Goal: Task Accomplishment & Management: Use online tool/utility

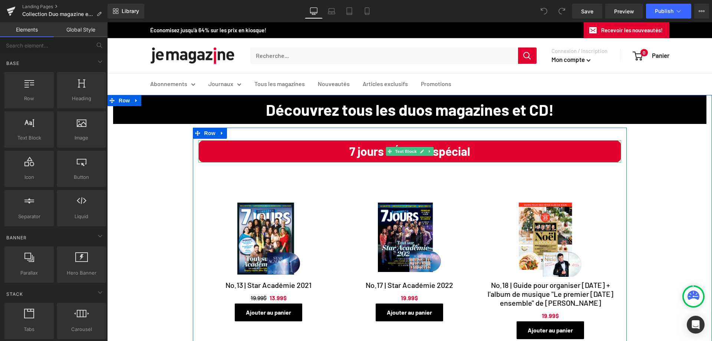
click at [373, 155] on span "7 jours - Édition spécial" at bounding box center [409, 151] width 121 height 14
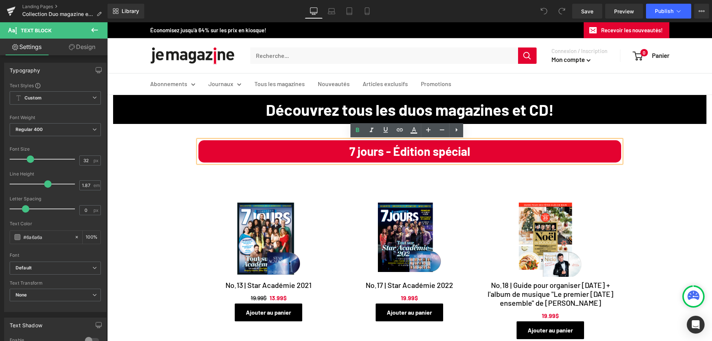
click at [307, 116] on strong "Découvrez tous les duos magazines et CD!" at bounding box center [410, 109] width 288 height 19
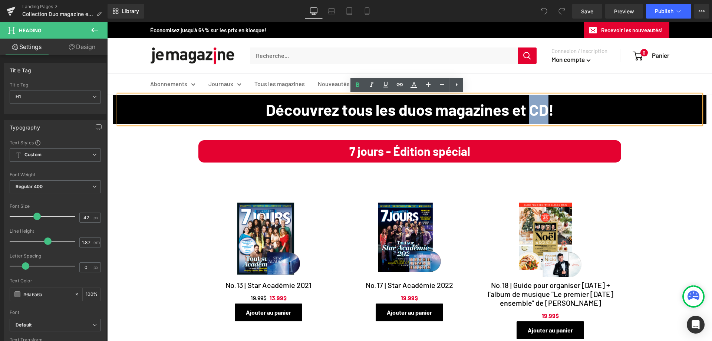
drag, startPoint x: 540, startPoint y: 111, endPoint x: 555, endPoint y: 113, distance: 14.9
click at [553, 113] on strong "Découvrez tous les duos magazines et CD!" at bounding box center [410, 109] width 288 height 19
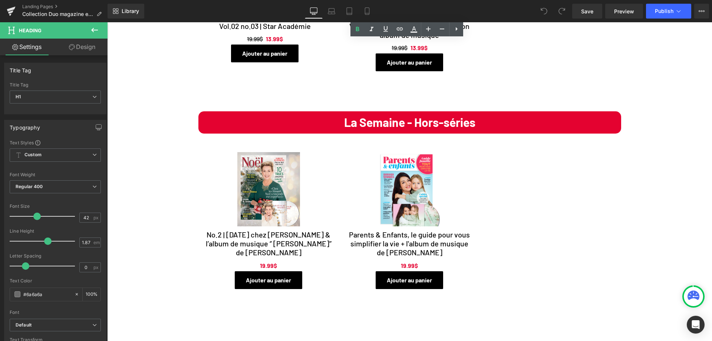
scroll to position [1001, 0]
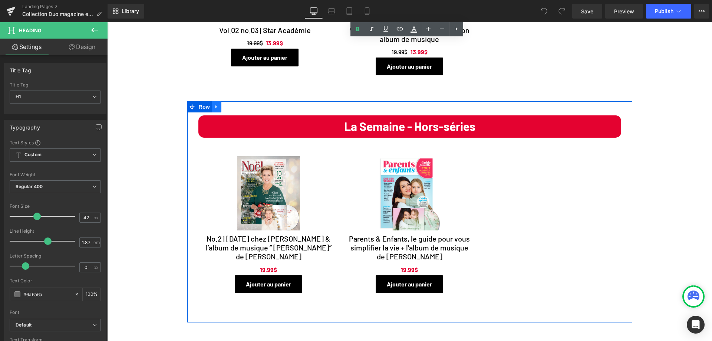
click at [214, 106] on icon at bounding box center [216, 107] width 5 height 6
click at [224, 107] on icon at bounding box center [226, 106] width 5 height 5
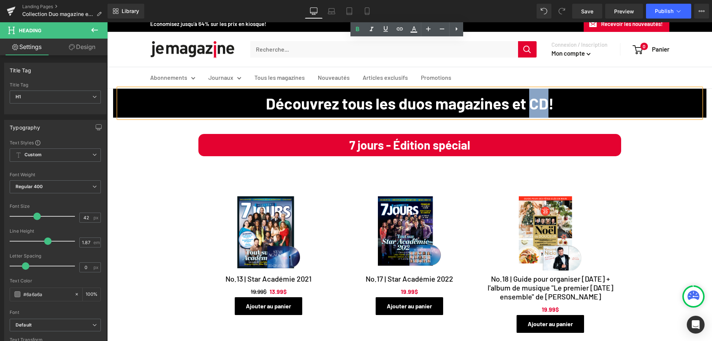
scroll to position [0, 0]
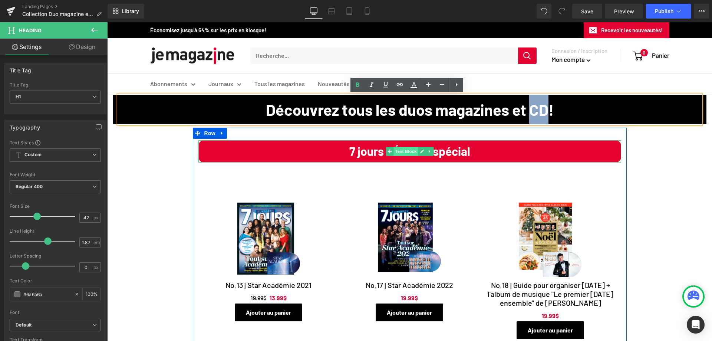
click at [409, 149] on span "Text Block" at bounding box center [405, 151] width 24 height 9
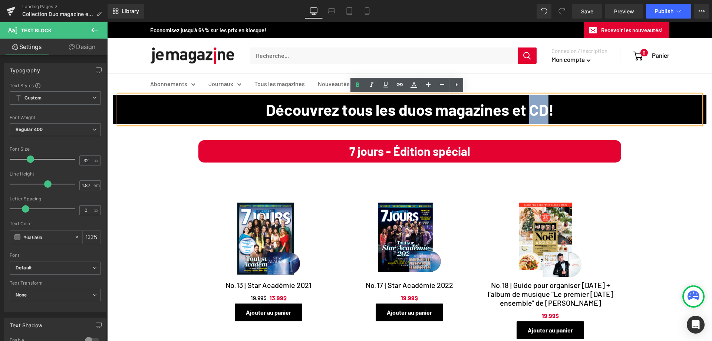
click at [538, 108] on strong "Découvrez tous les duos magazines et CD!" at bounding box center [410, 109] width 288 height 19
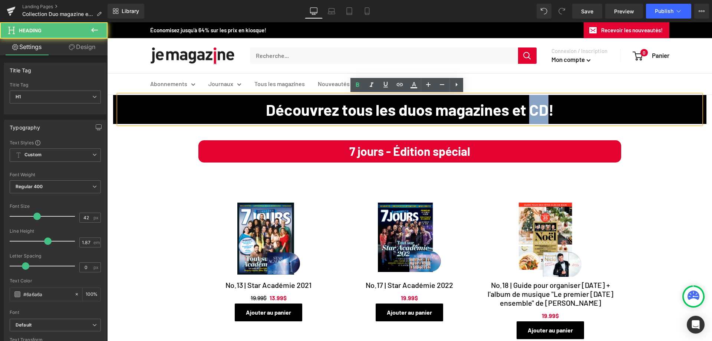
drag, startPoint x: 540, startPoint y: 110, endPoint x: 557, endPoint y: 115, distance: 17.2
click at [553, 115] on strong "Découvrez tous les duos magazines et CD!" at bounding box center [410, 109] width 288 height 19
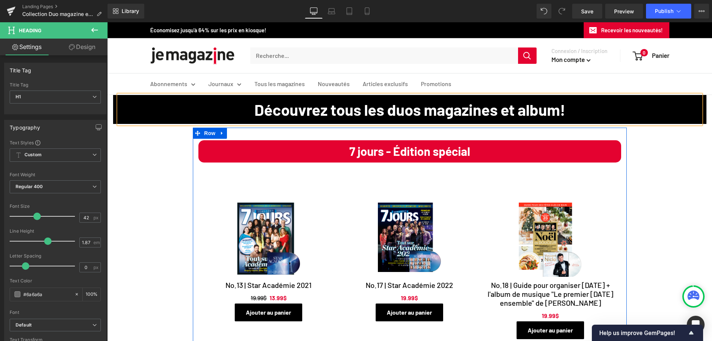
click at [424, 159] on p "7 jours - Édition spécial" at bounding box center [409, 151] width 423 height 22
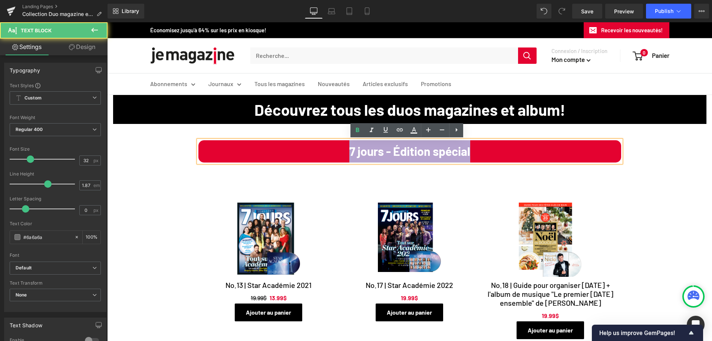
drag, startPoint x: 341, startPoint y: 152, endPoint x: 511, endPoint y: 163, distance: 170.2
click at [511, 162] on div "7 jours - Édition spécial" at bounding box center [409, 151] width 423 height 22
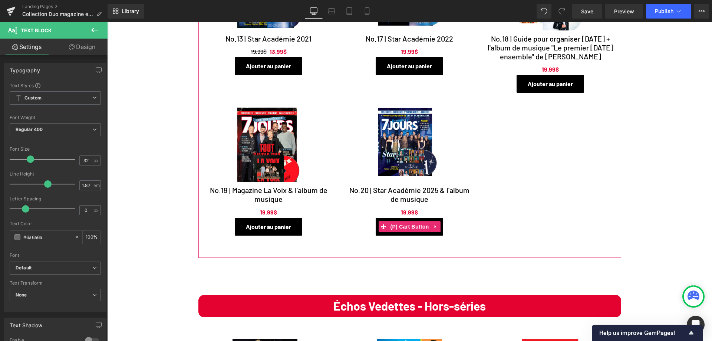
scroll to position [259, 0]
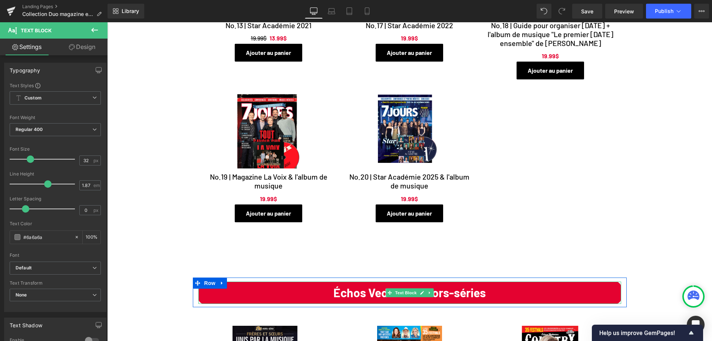
click at [439, 293] on b "Échos Vedettes - Hors-séries" at bounding box center [409, 292] width 152 height 14
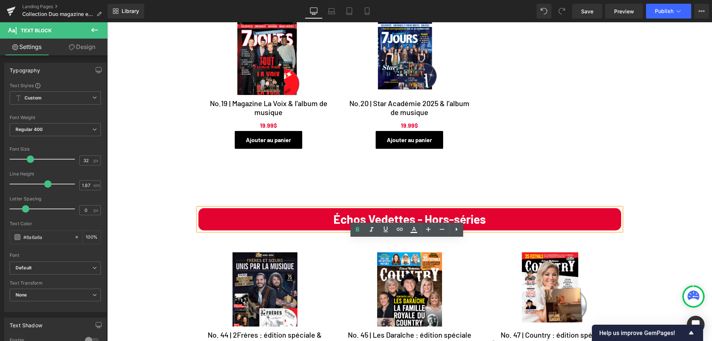
scroll to position [334, 0]
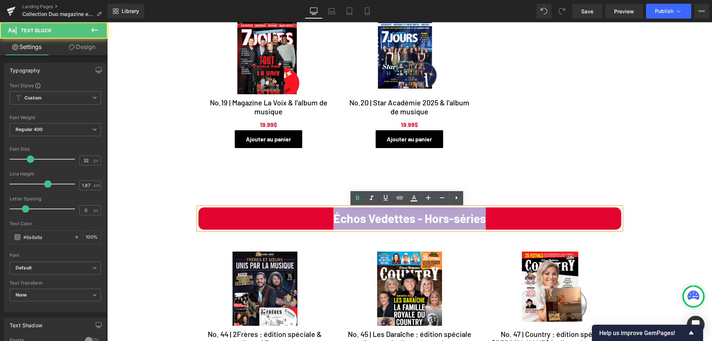
drag, startPoint x: 324, startPoint y: 218, endPoint x: 561, endPoint y: 208, distance: 237.1
click at [561, 208] on div "Échos Vedettes - Hors-séries" at bounding box center [409, 218] width 423 height 22
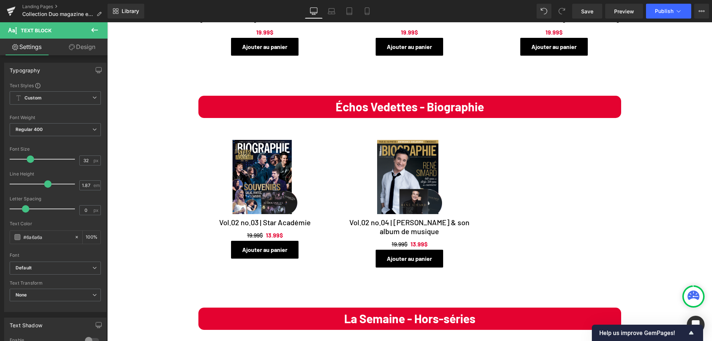
scroll to position [816, 0]
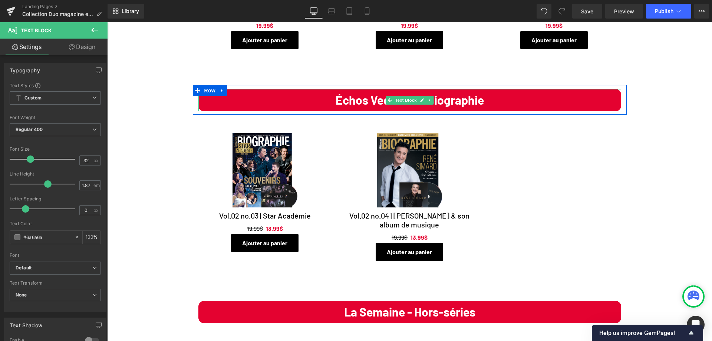
click at [394, 102] on span "Text Block" at bounding box center [405, 100] width 24 height 9
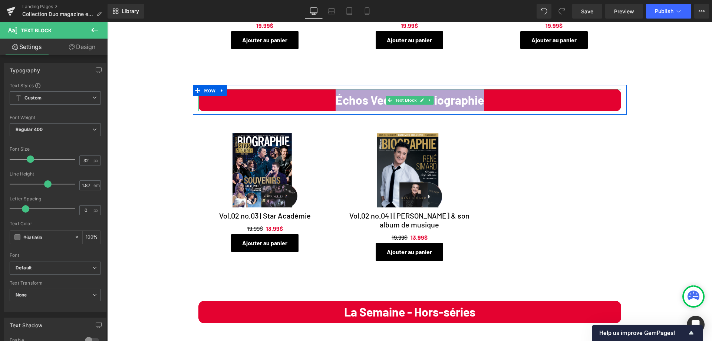
drag, startPoint x: 326, startPoint y: 102, endPoint x: 513, endPoint y: 103, distance: 186.8
click at [513, 103] on p "Échos Vedettes - Biographie" at bounding box center [409, 100] width 423 height 22
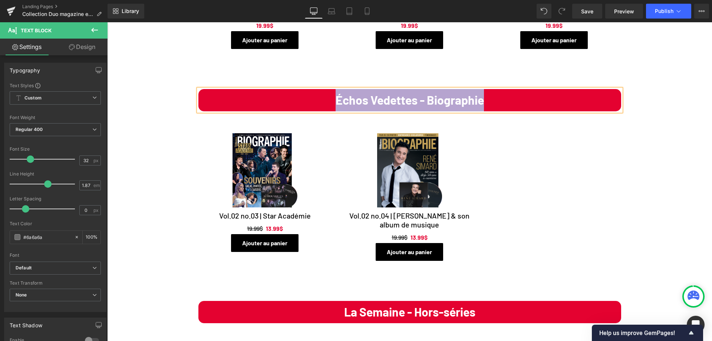
click at [413, 94] on p "Échos Vedettes - Biographie" at bounding box center [409, 100] width 423 height 22
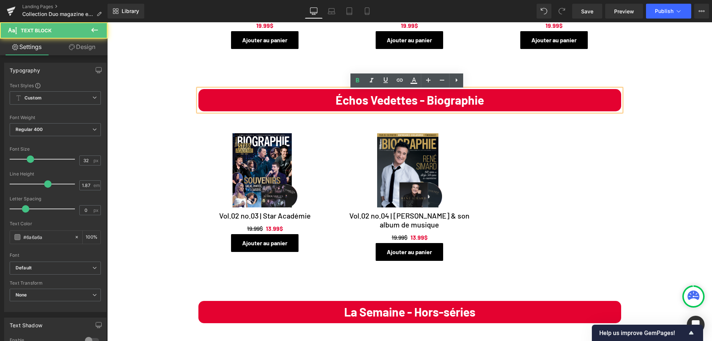
click at [336, 102] on b "Échos Vedettes - Biographie" at bounding box center [409, 100] width 148 height 14
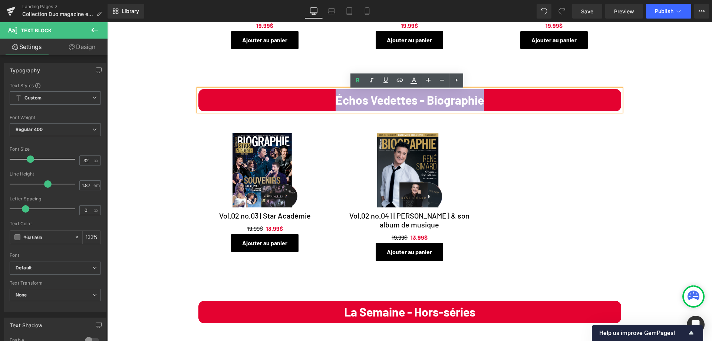
drag, startPoint x: 328, startPoint y: 100, endPoint x: 529, endPoint y: 107, distance: 200.7
click at [529, 107] on p "Échos Vedettes - Biographie" at bounding box center [409, 100] width 423 height 22
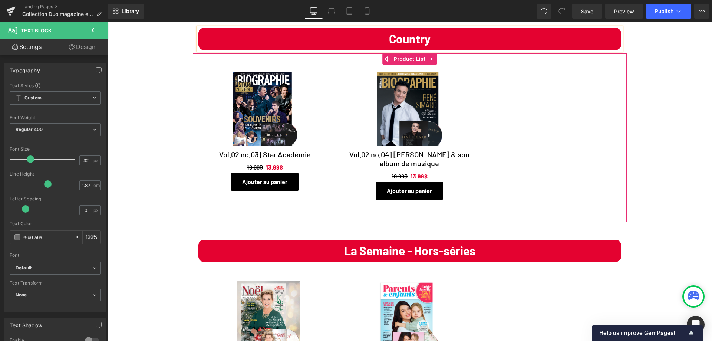
scroll to position [927, 0]
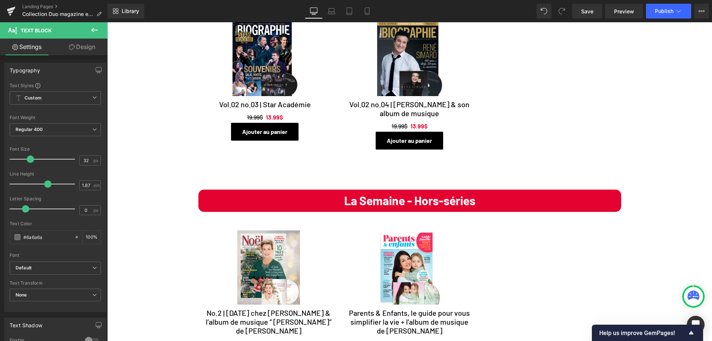
click at [398, 203] on div "La Semaine - Hors-séries Text Block" at bounding box center [409, 200] width 423 height 22
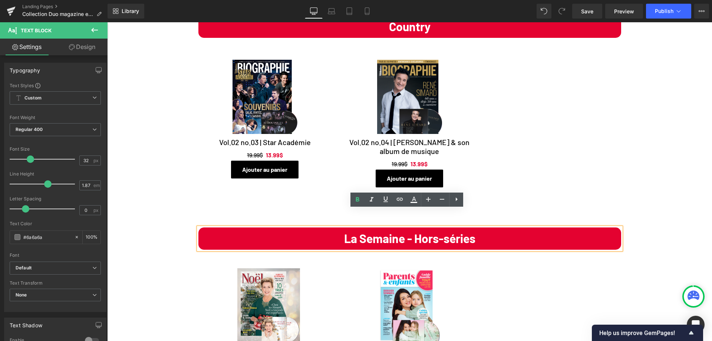
scroll to position [853, 0]
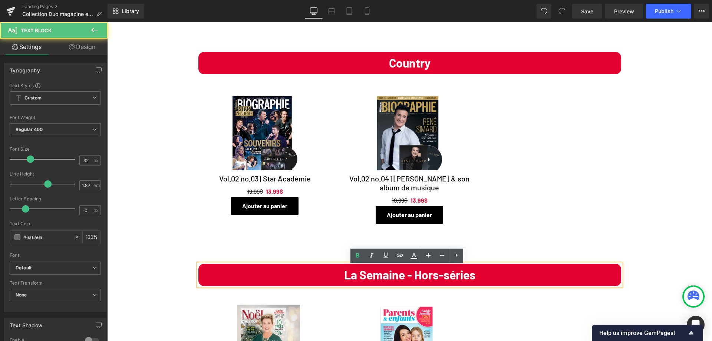
click at [366, 281] on b "La Semaine - Hors-séries" at bounding box center [409, 274] width 131 height 14
click at [332, 277] on p "La Semaine - Hors-séries" at bounding box center [409, 275] width 423 height 22
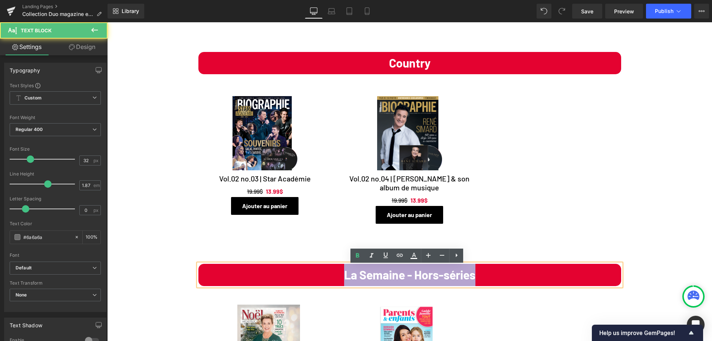
drag, startPoint x: 361, startPoint y: 276, endPoint x: 498, endPoint y: 280, distance: 136.8
click at [498, 280] on p "La Semaine - Hors-séries" at bounding box center [409, 275] width 423 height 22
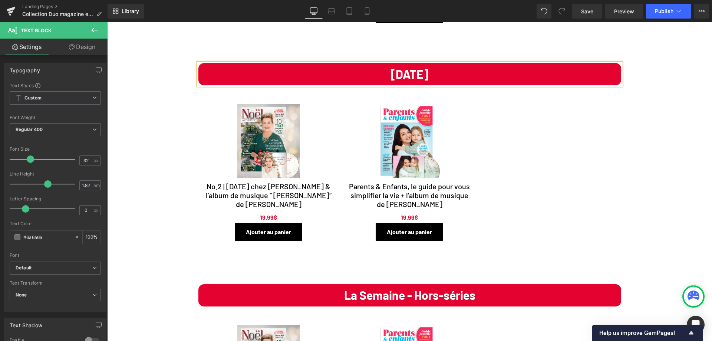
scroll to position [1075, 0]
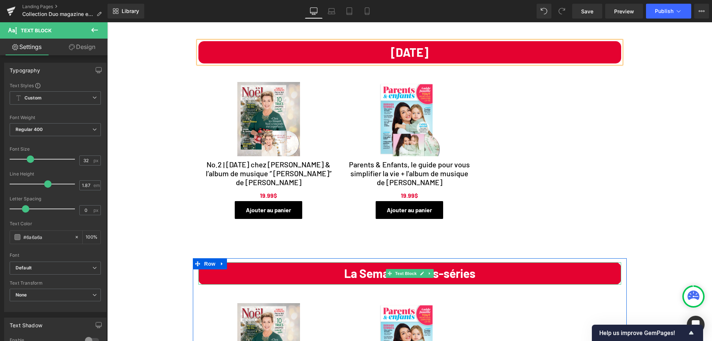
click at [355, 275] on b "La Semaine - Hors-séries" at bounding box center [409, 273] width 131 height 14
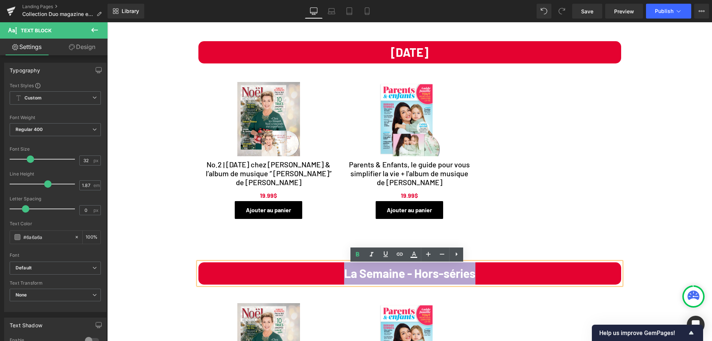
drag, startPoint x: 333, startPoint y: 275, endPoint x: 568, endPoint y: 281, distance: 234.7
click at [568, 281] on p "La Semaine - Hors-séries" at bounding box center [409, 273] width 423 height 22
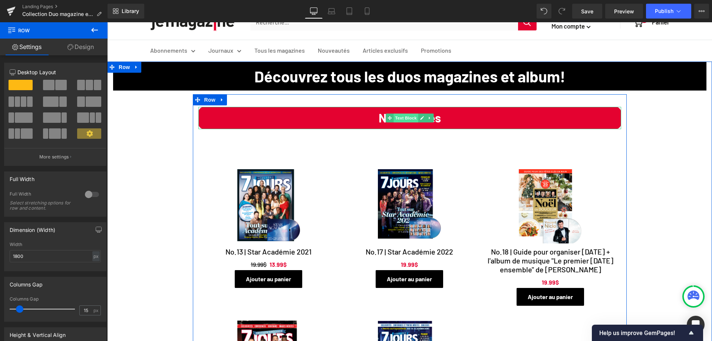
scroll to position [74, 0]
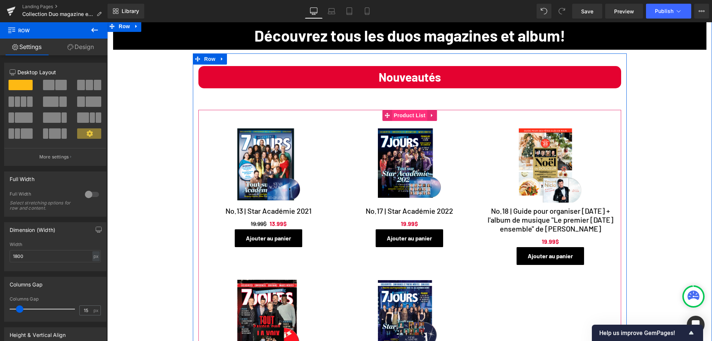
click at [401, 116] on span "Product List" at bounding box center [409, 115] width 35 height 11
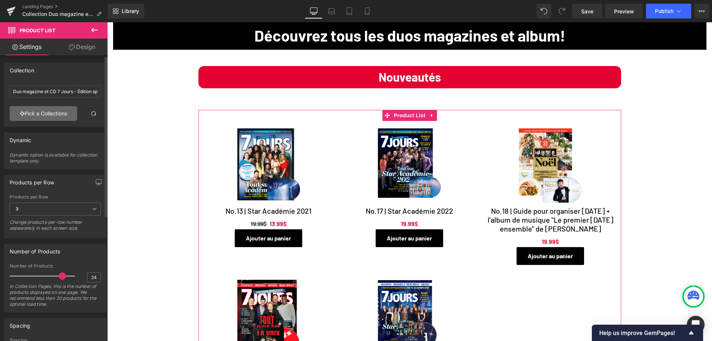
click at [37, 113] on link "Pick a Collections" at bounding box center [43, 113] width 67 height 15
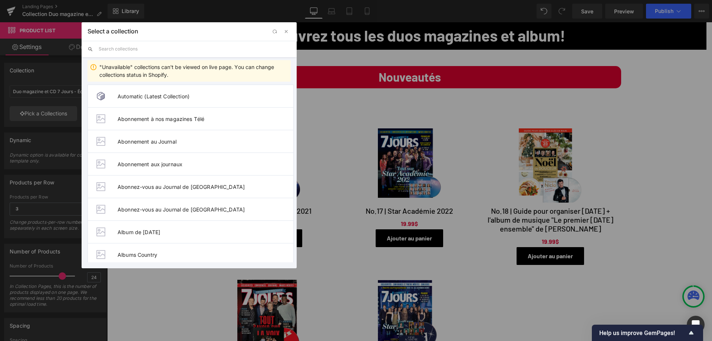
click at [126, 50] on input "text" at bounding box center [195, 49] width 192 height 16
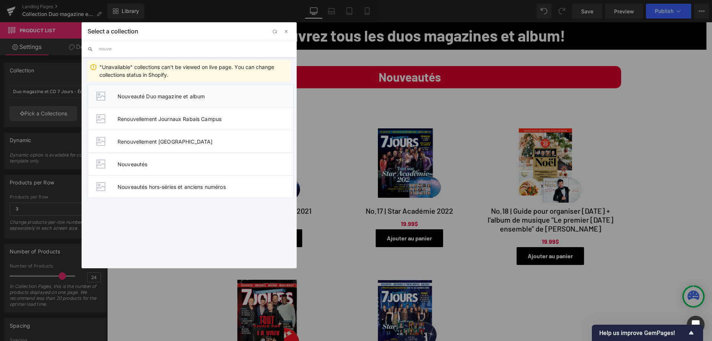
type input "nouve"
click at [195, 100] on li "Nouveauté Duo magazine et album" at bounding box center [190, 96] width 206 height 23
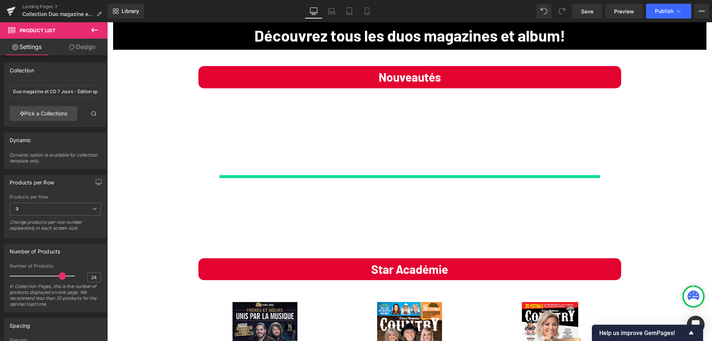
type input "Nouveauté Duo magazine et album"
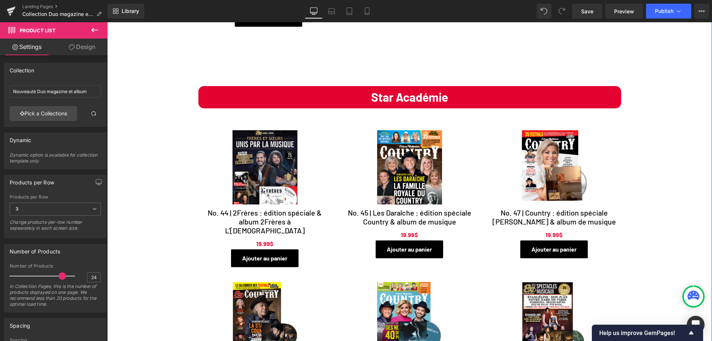
scroll to position [334, 0]
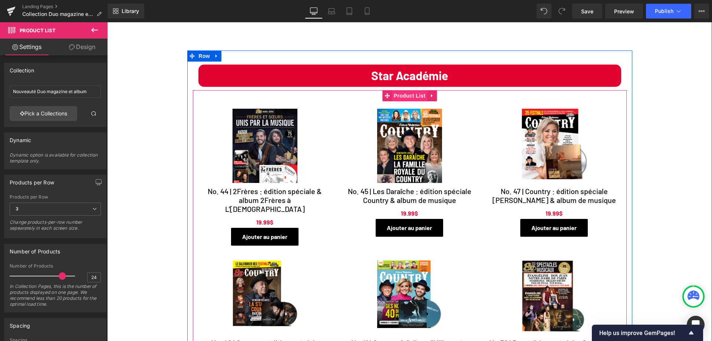
click at [406, 100] on span "Product List" at bounding box center [409, 95] width 35 height 11
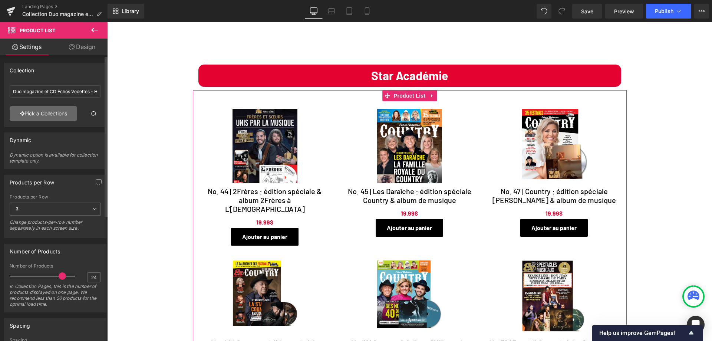
click at [61, 116] on link "Pick a Collections" at bounding box center [43, 113] width 67 height 15
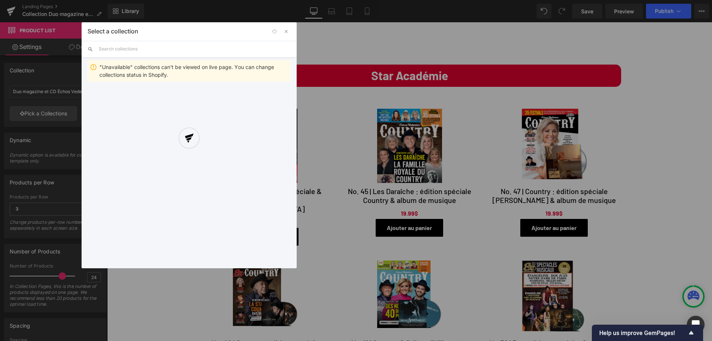
click at [114, 50] on div at bounding box center [189, 145] width 215 height 246
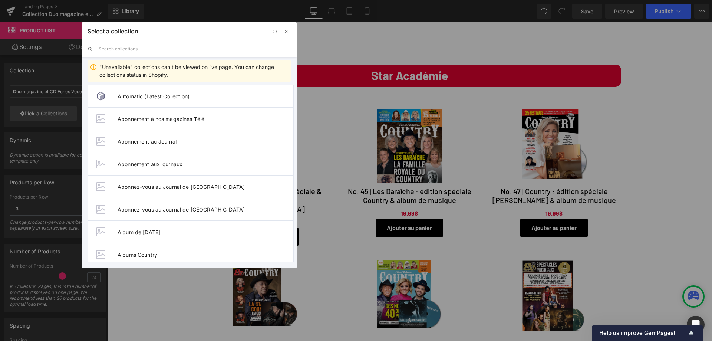
click at [115, 47] on input "text" at bounding box center [195, 49] width 192 height 16
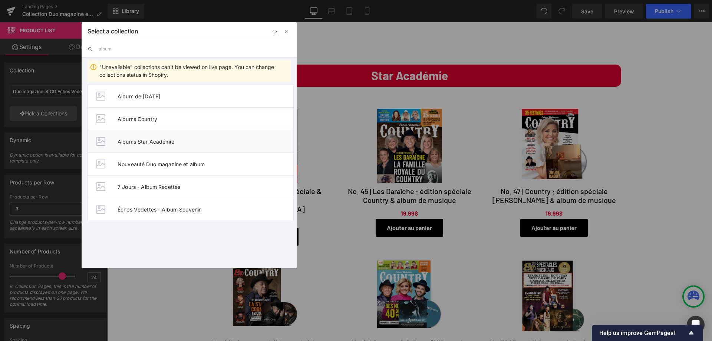
type input "album"
drag, startPoint x: 151, startPoint y: 143, endPoint x: 368, endPoint y: 130, distance: 216.9
click at [151, 143] on span "Albums Star Académie" at bounding box center [206, 141] width 176 height 6
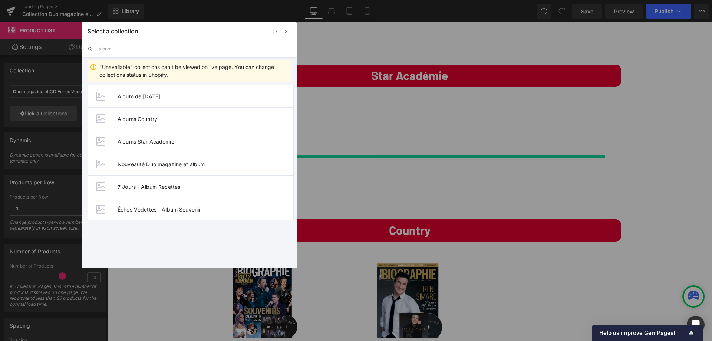
type input "Albums Star Académie"
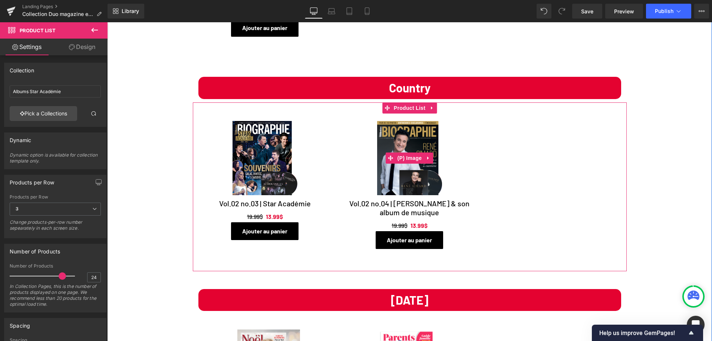
scroll to position [704, 0]
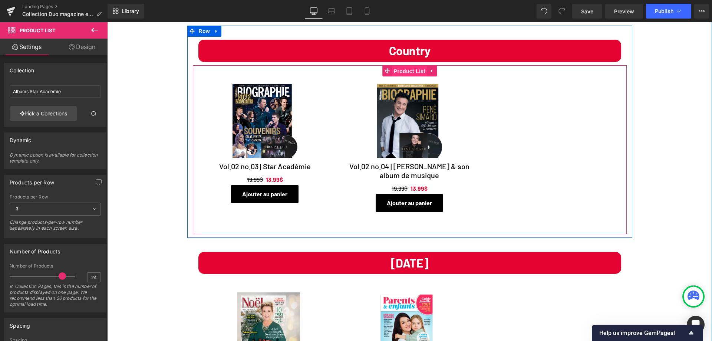
click at [402, 72] on span "Product List" at bounding box center [409, 71] width 35 height 11
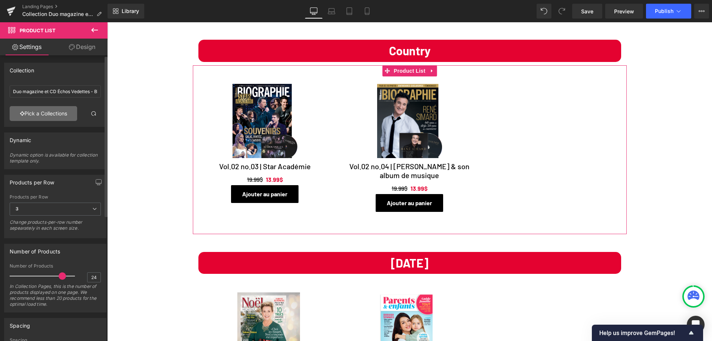
click at [30, 111] on link "Pick a Collections" at bounding box center [43, 113] width 67 height 15
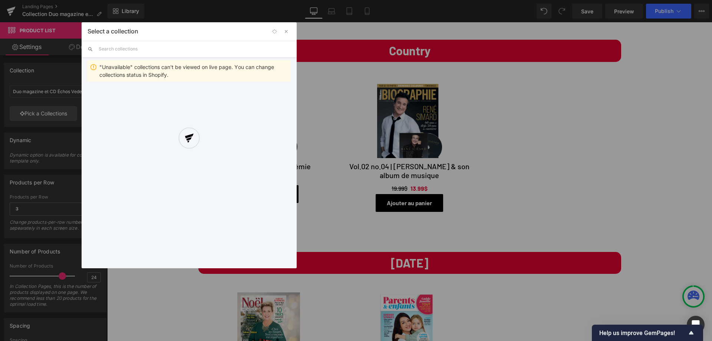
click at [143, 50] on div at bounding box center [189, 145] width 215 height 246
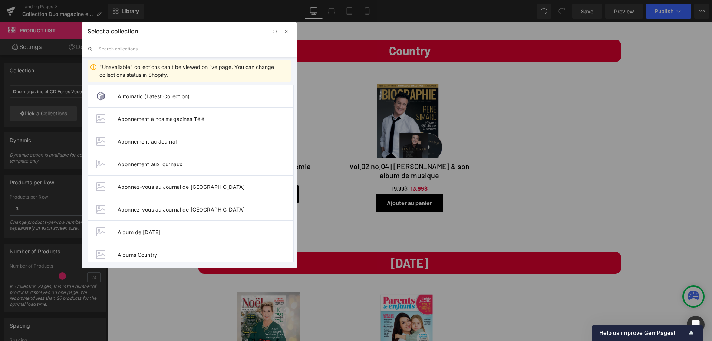
click at [143, 50] on input "text" at bounding box center [195, 49] width 192 height 16
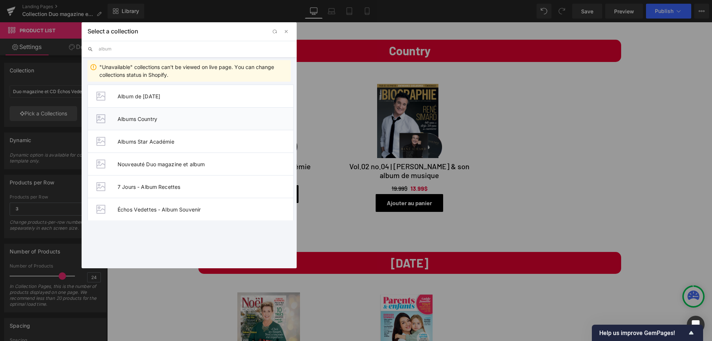
type input "album"
click at [155, 123] on li "Albums Country" at bounding box center [190, 118] width 206 height 23
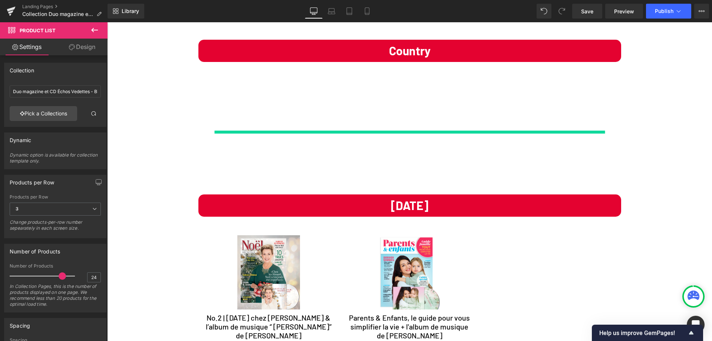
type input "Albums Country"
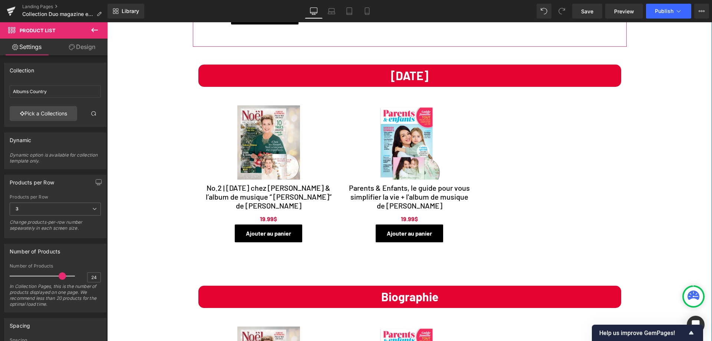
scroll to position [1075, 0]
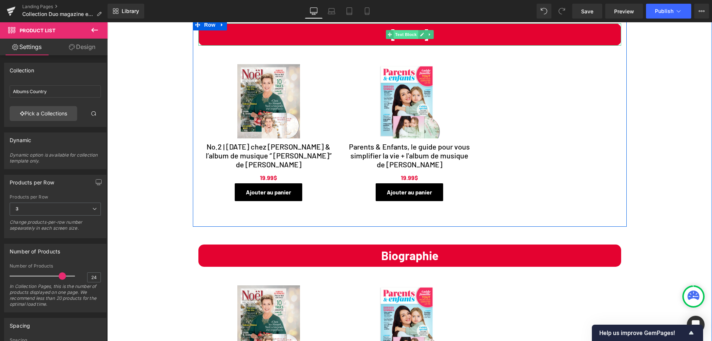
click at [405, 36] on span "Text Block" at bounding box center [405, 34] width 24 height 9
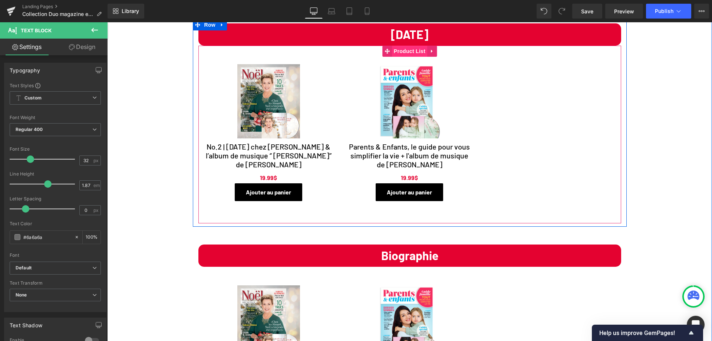
click at [409, 52] on span "Product List" at bounding box center [409, 51] width 35 height 11
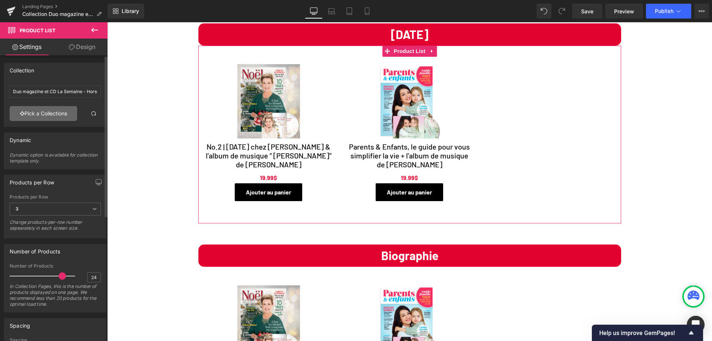
click at [39, 114] on link "Pick a Collections" at bounding box center [43, 113] width 67 height 15
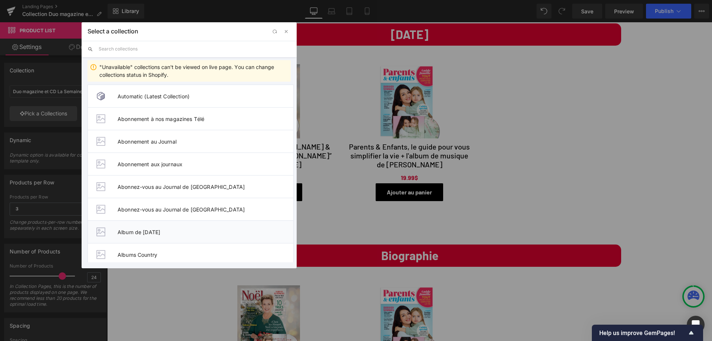
drag, startPoint x: 149, startPoint y: 232, endPoint x: 241, endPoint y: 90, distance: 169.9
click at [149, 232] on span "Album de [DATE]" at bounding box center [206, 232] width 176 height 6
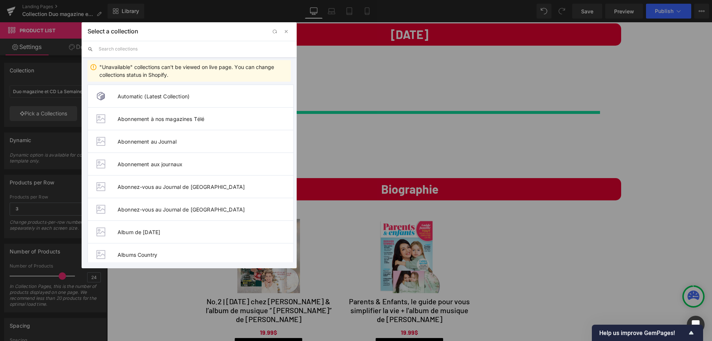
type input "Album de [DATE]"
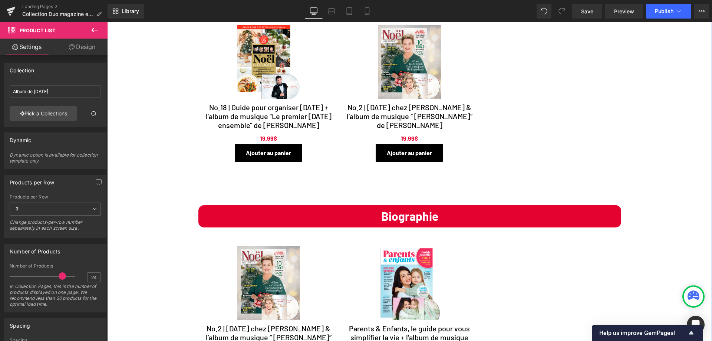
scroll to position [1112, 0]
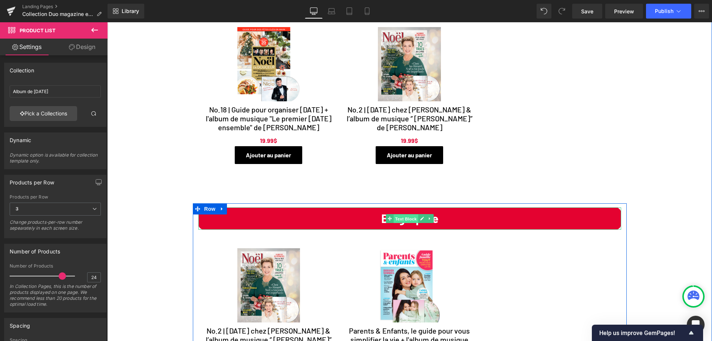
click at [408, 220] on span "Text Block" at bounding box center [405, 218] width 24 height 9
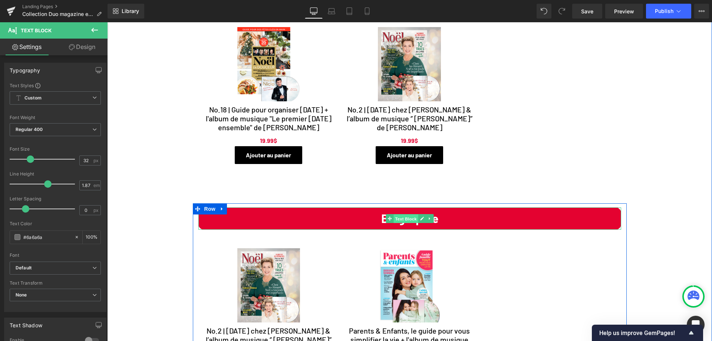
click at [398, 219] on span "Text Block" at bounding box center [405, 218] width 24 height 9
drag, startPoint x: 369, startPoint y: 223, endPoint x: 539, endPoint y: 225, distance: 170.5
click at [539, 225] on p "Biographie" at bounding box center [409, 218] width 423 height 22
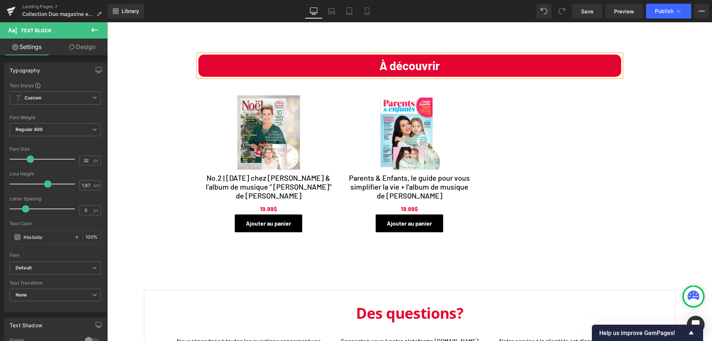
scroll to position [1260, 0]
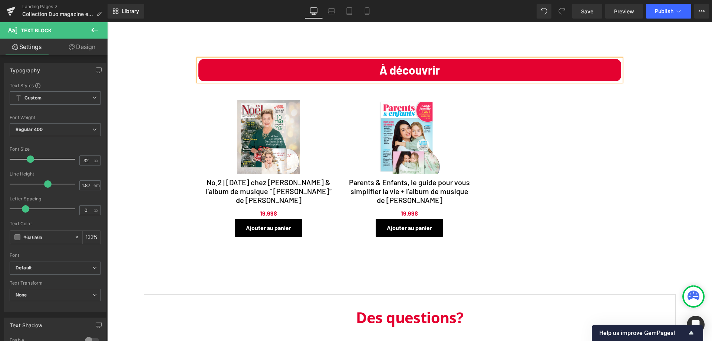
click at [363, 110] on link "Sale Off" at bounding box center [409, 137] width 126 height 74
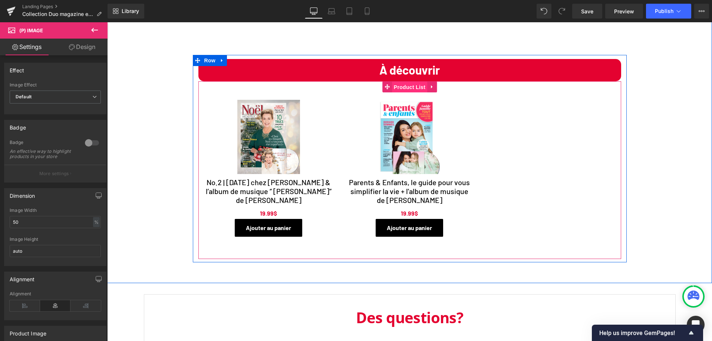
click at [409, 90] on span "Product List" at bounding box center [409, 87] width 35 height 11
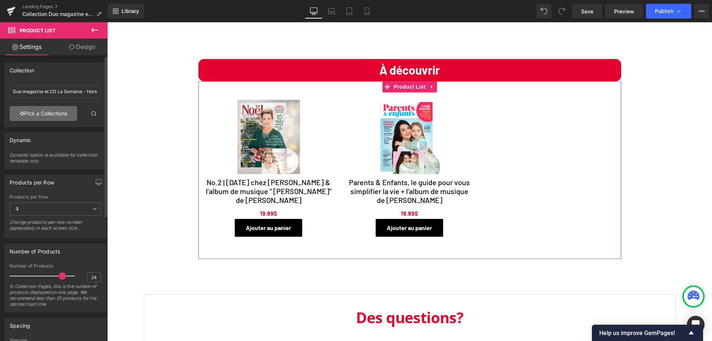
click at [38, 115] on link "Pick a Collections" at bounding box center [43, 113] width 67 height 15
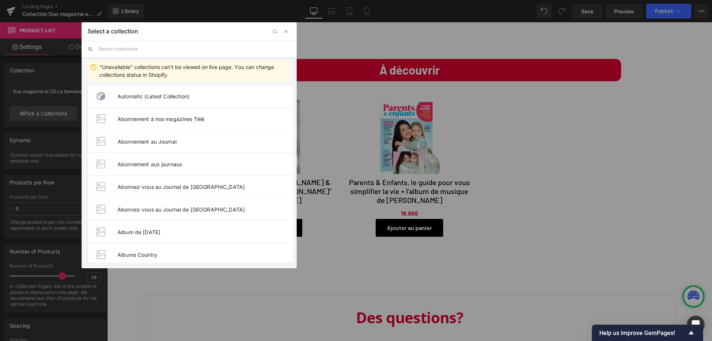
click at [162, 50] on input "text" at bounding box center [195, 49] width 192 height 16
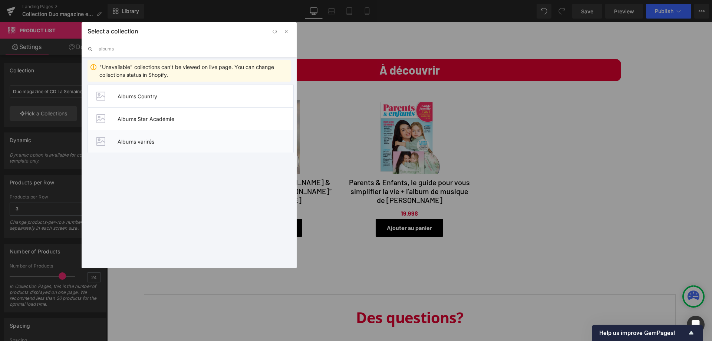
type input "albums"
click at [128, 138] on span "Albums varirés" at bounding box center [206, 141] width 176 height 6
type input "Albums varirés"
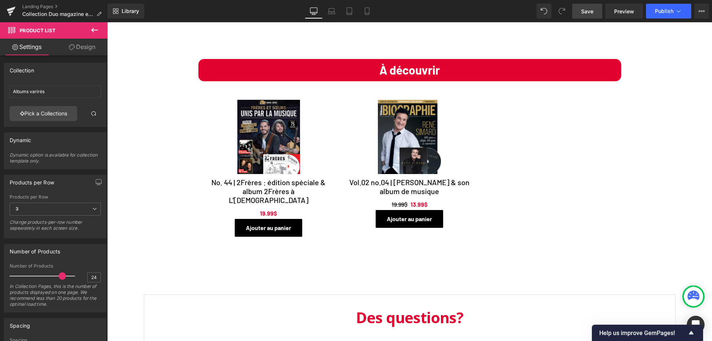
drag, startPoint x: 587, startPoint y: 12, endPoint x: 581, endPoint y: 17, distance: 7.9
click at [587, 12] on span "Save" at bounding box center [587, 11] width 12 height 8
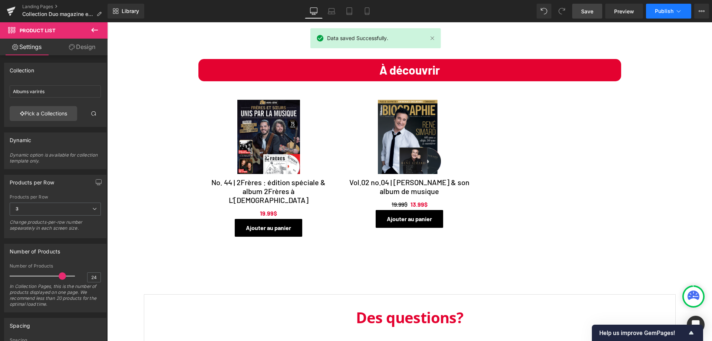
click at [663, 11] on span "Publish" at bounding box center [664, 11] width 19 height 6
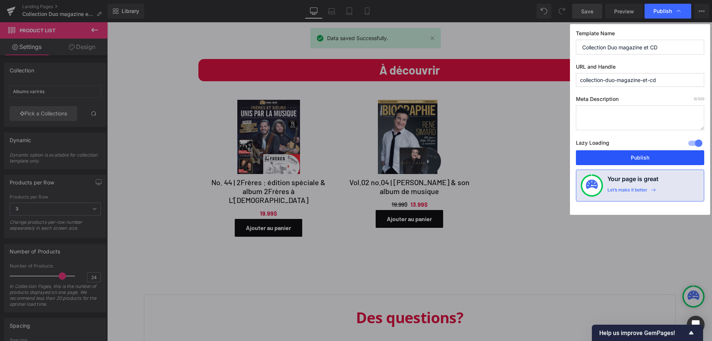
click at [636, 159] on button "Publish" at bounding box center [640, 157] width 128 height 15
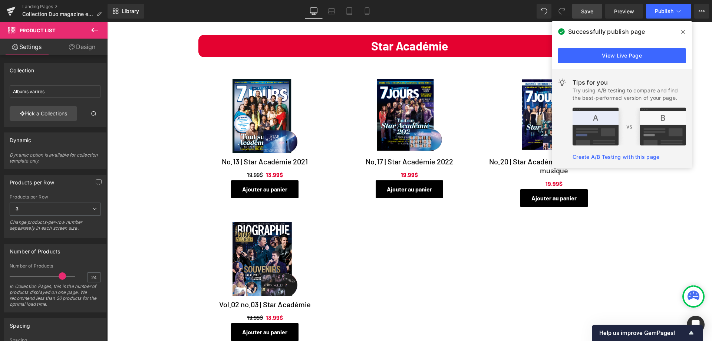
scroll to position [297, 0]
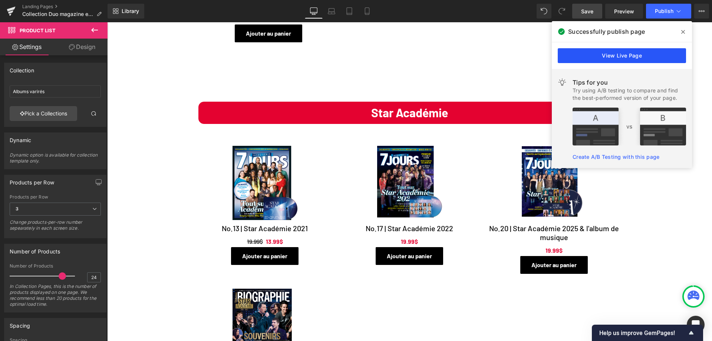
click at [634, 53] on link "View Live Page" at bounding box center [622, 55] width 128 height 15
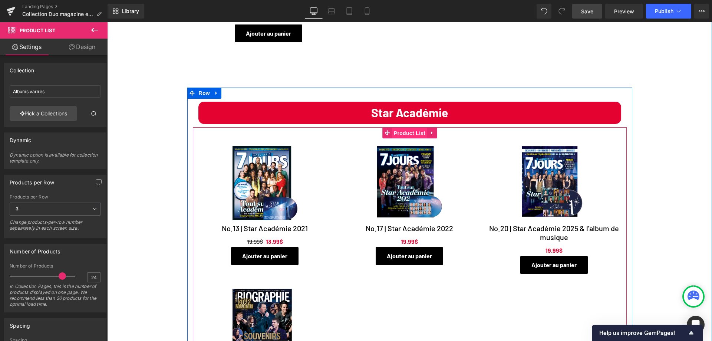
click at [407, 133] on span "Product List" at bounding box center [409, 133] width 35 height 11
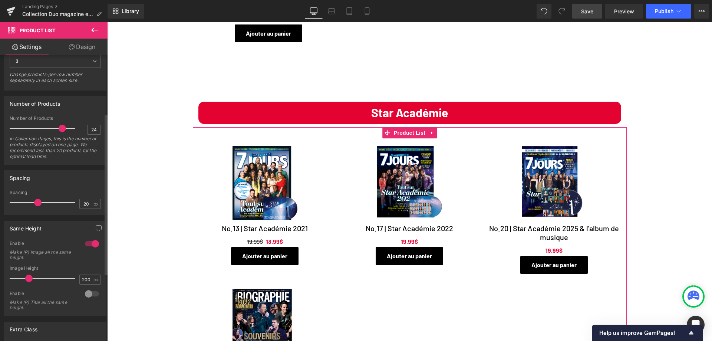
scroll to position [148, 0]
type input "15"
drag, startPoint x: 34, startPoint y: 201, endPoint x: 28, endPoint y: 201, distance: 5.9
click at [28, 201] on span at bounding box center [31, 201] width 7 height 7
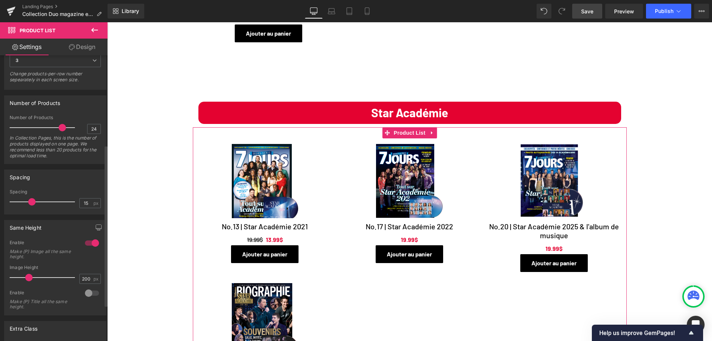
scroll to position [185, 0]
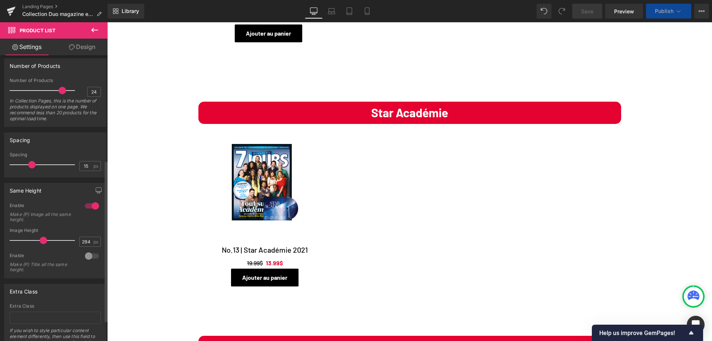
drag, startPoint x: 30, startPoint y: 240, endPoint x: 47, endPoint y: 239, distance: 17.5
click at [47, 239] on span at bounding box center [43, 240] width 7 height 7
type input "319"
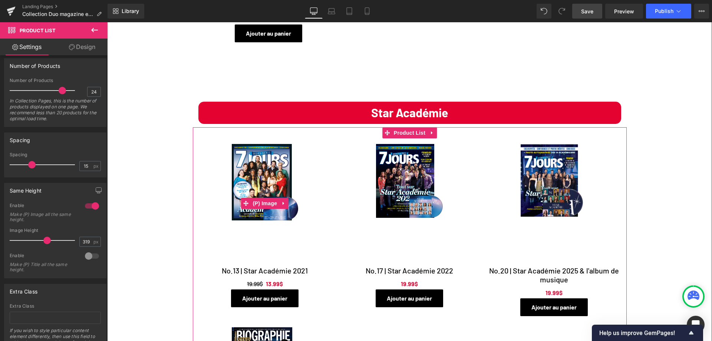
click at [262, 237] on link "Sale Off" at bounding box center [264, 203] width 133 height 118
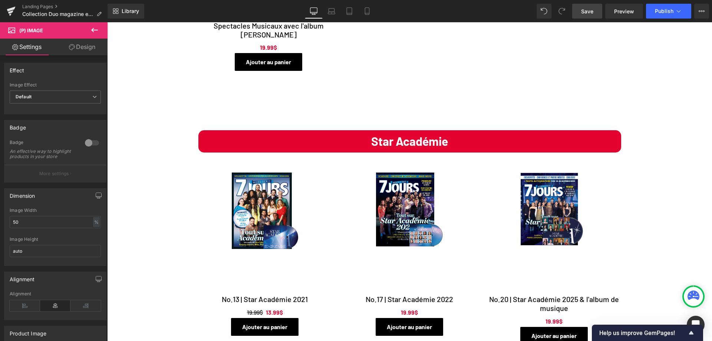
scroll to position [259, 0]
